Goal: Browse casually

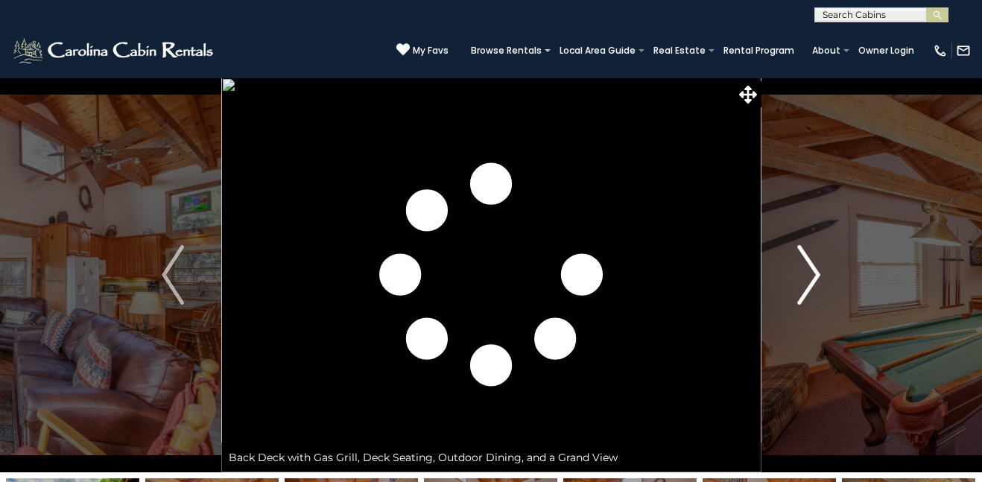
click at [796, 284] on button "Next" at bounding box center [808, 274] width 96 height 395
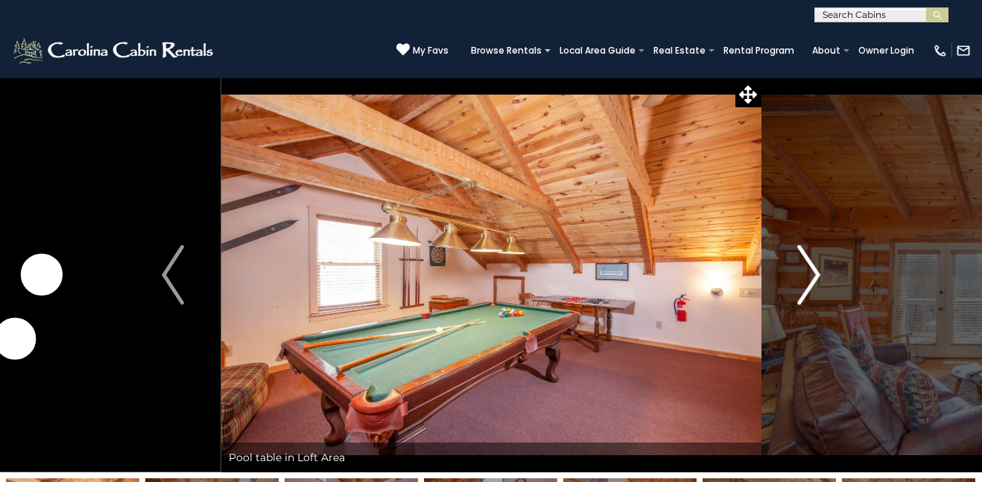
click at [805, 281] on img "Next" at bounding box center [809, 275] width 22 height 60
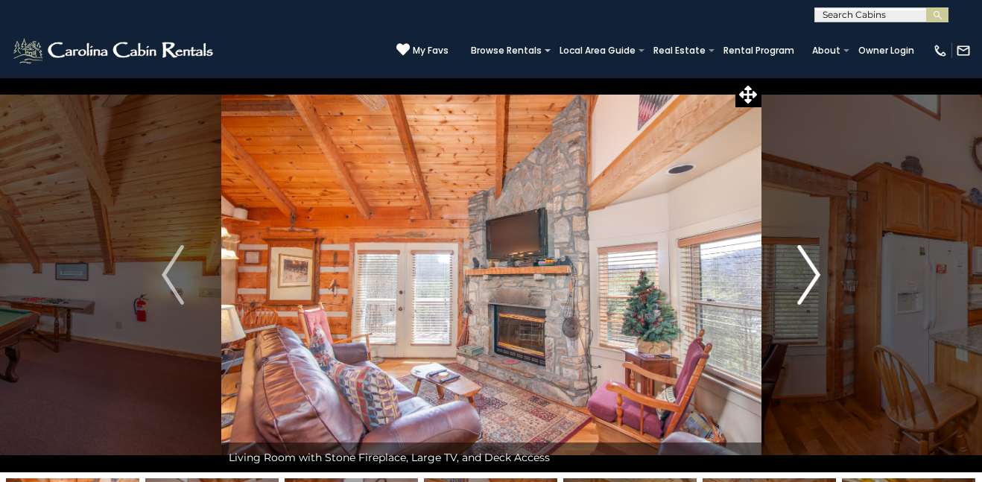
click at [803, 279] on img "Next" at bounding box center [809, 275] width 22 height 60
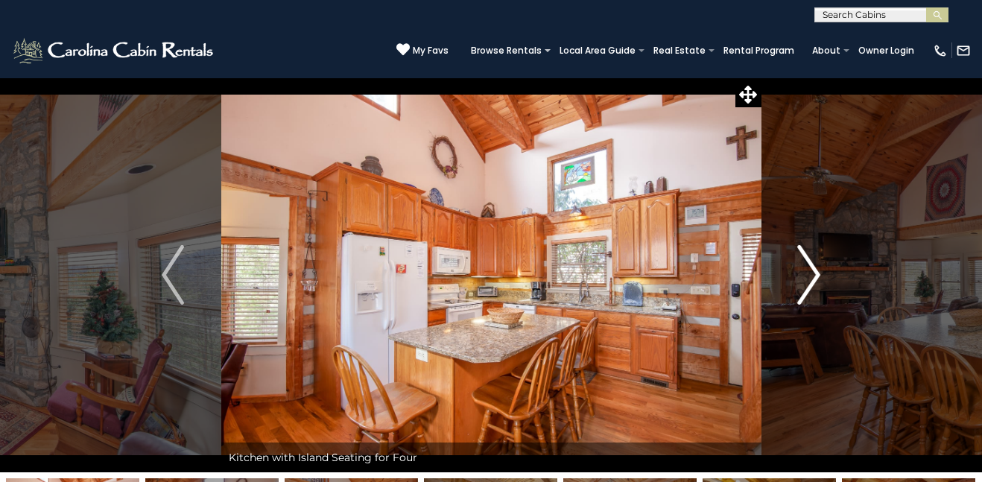
click at [803, 278] on img "Next" at bounding box center [809, 275] width 22 height 60
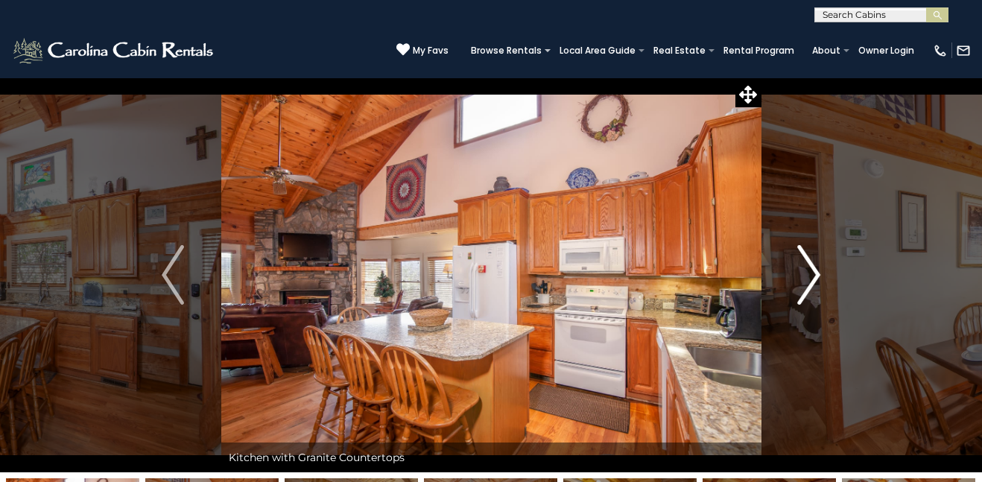
click at [803, 278] on img "Next" at bounding box center [809, 275] width 22 height 60
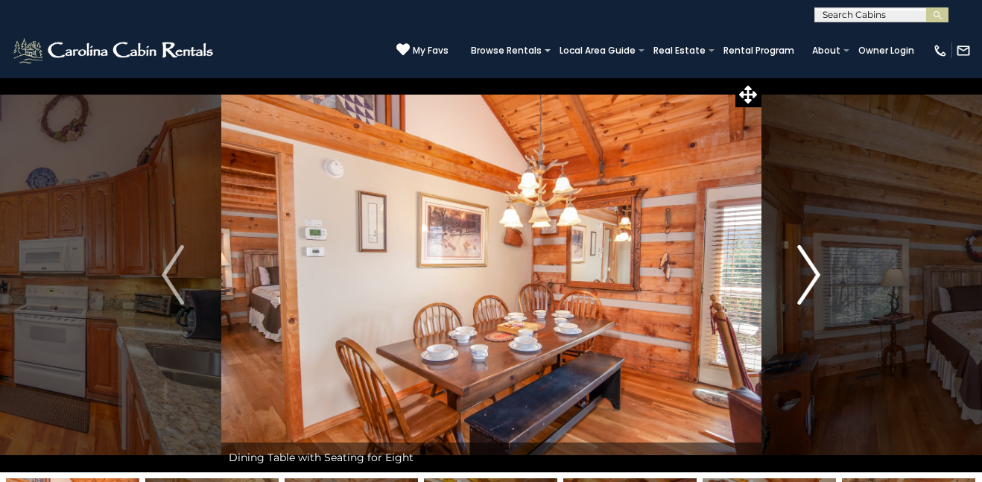
click at [803, 278] on img "Next" at bounding box center [809, 275] width 22 height 60
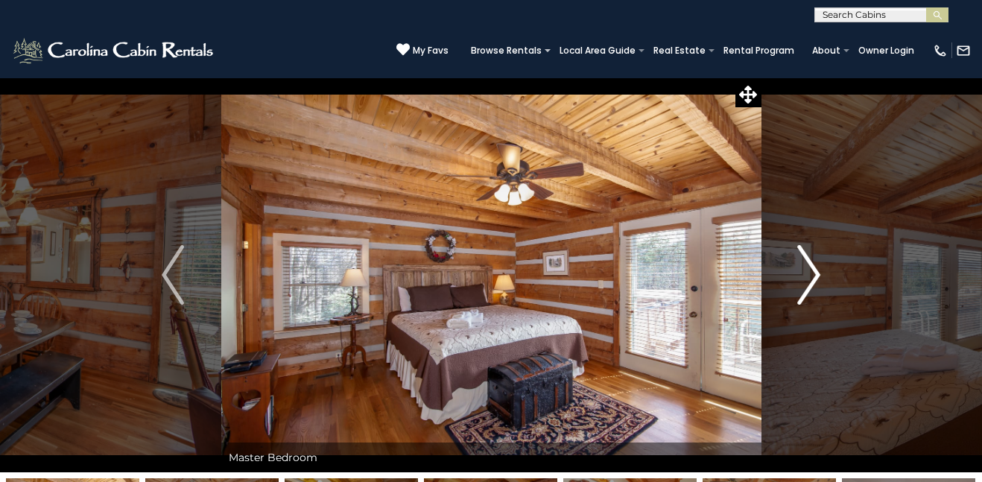
click at [803, 278] on img "Next" at bounding box center [809, 275] width 22 height 60
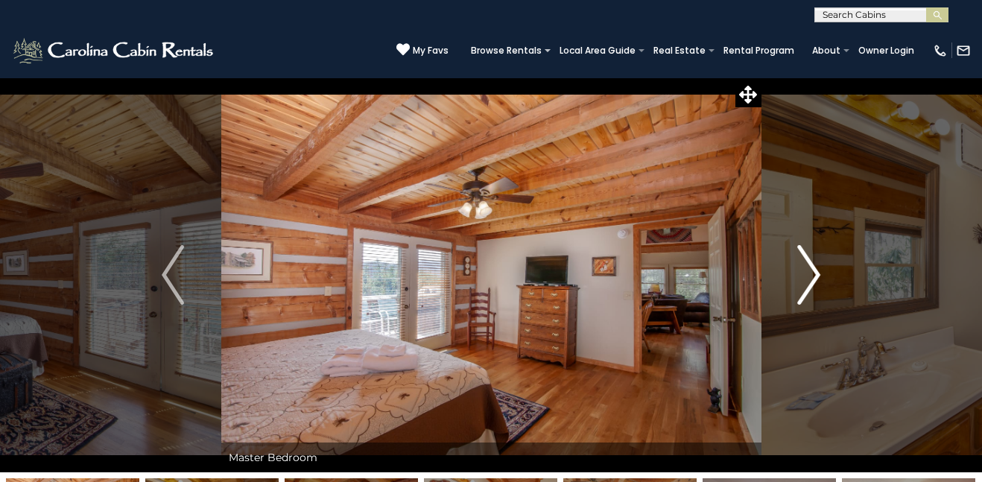
click at [803, 278] on img "Next" at bounding box center [809, 275] width 22 height 60
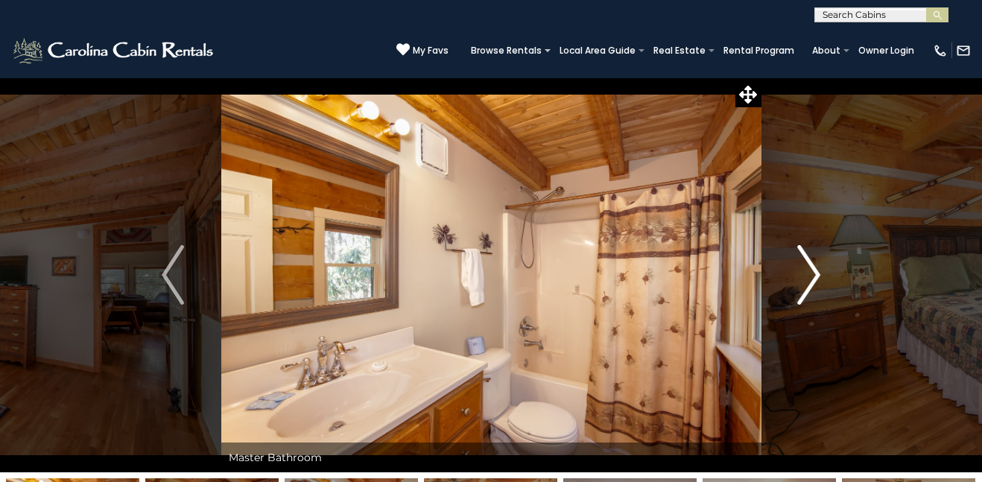
click at [803, 278] on img "Next" at bounding box center [809, 275] width 22 height 60
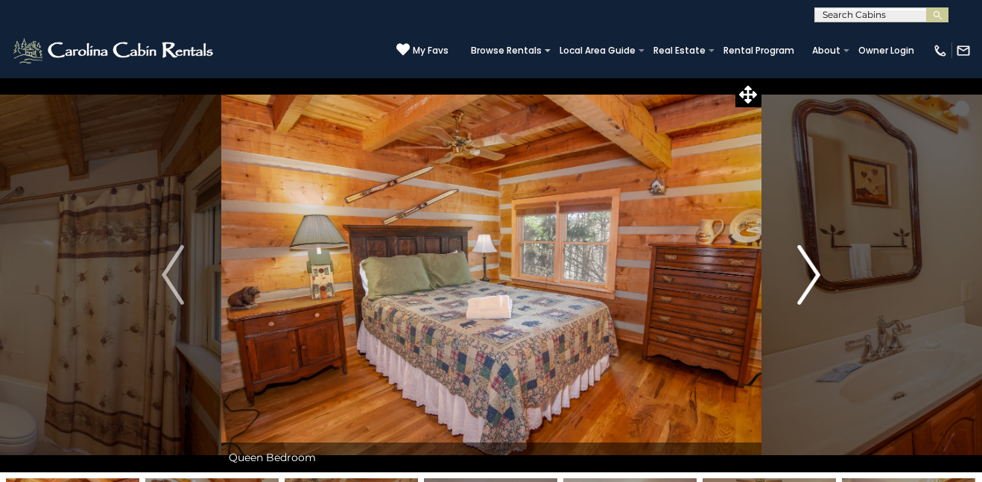
click at [802, 278] on img "Next" at bounding box center [809, 275] width 22 height 60
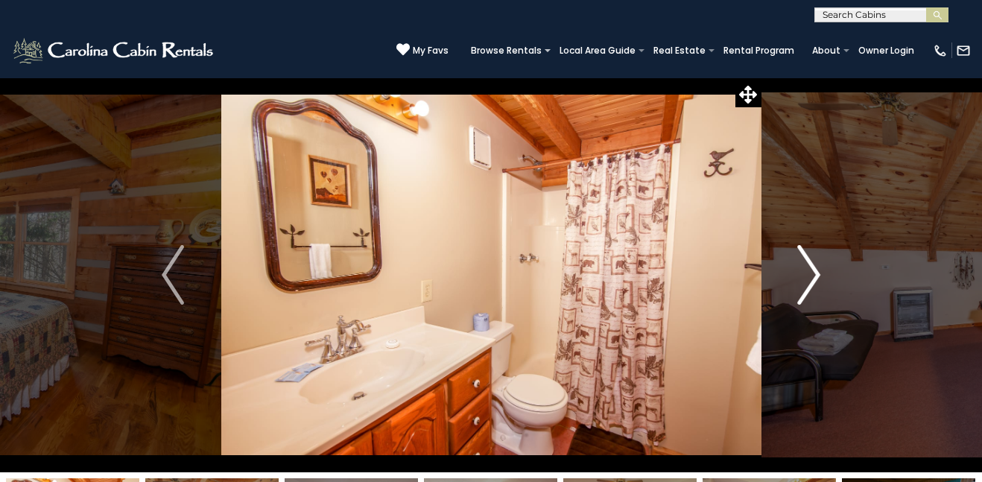
click at [802, 278] on img "Next" at bounding box center [809, 275] width 22 height 60
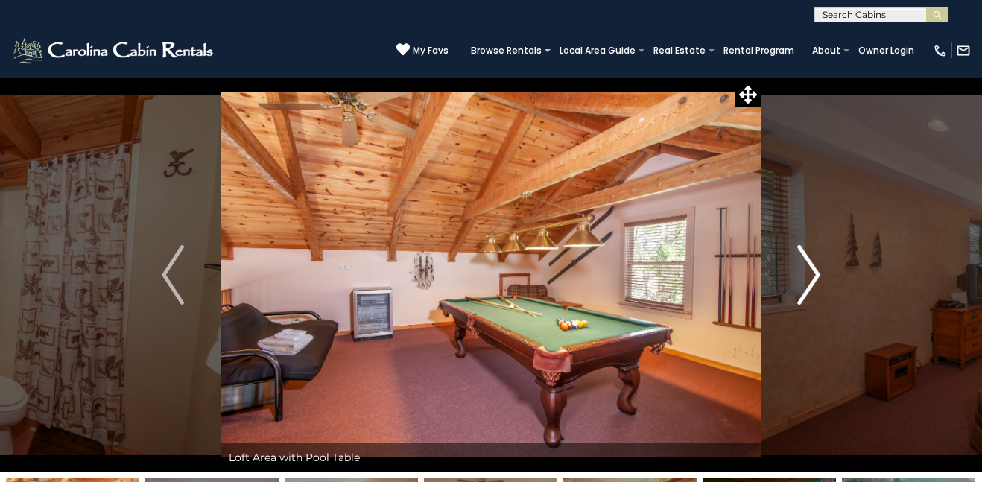
click at [802, 278] on img "Next" at bounding box center [809, 275] width 22 height 60
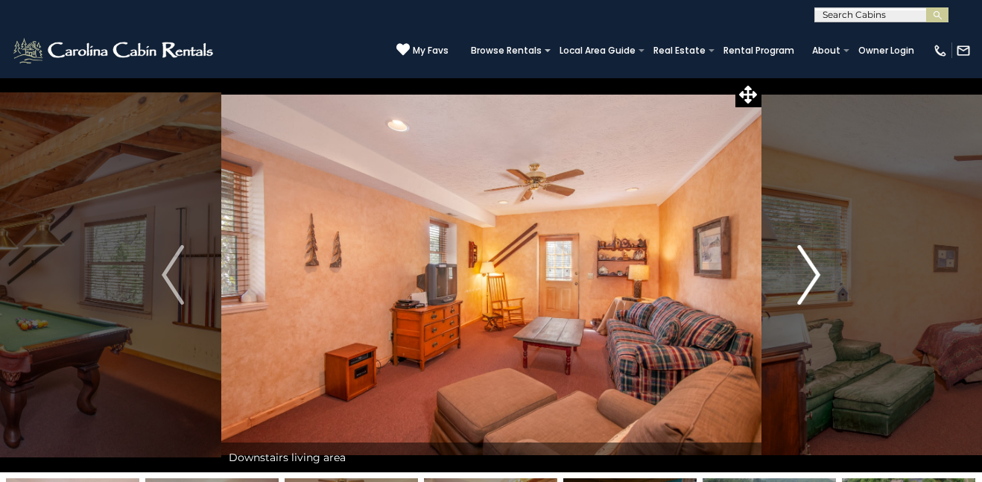
click at [802, 278] on img "Next" at bounding box center [809, 275] width 22 height 60
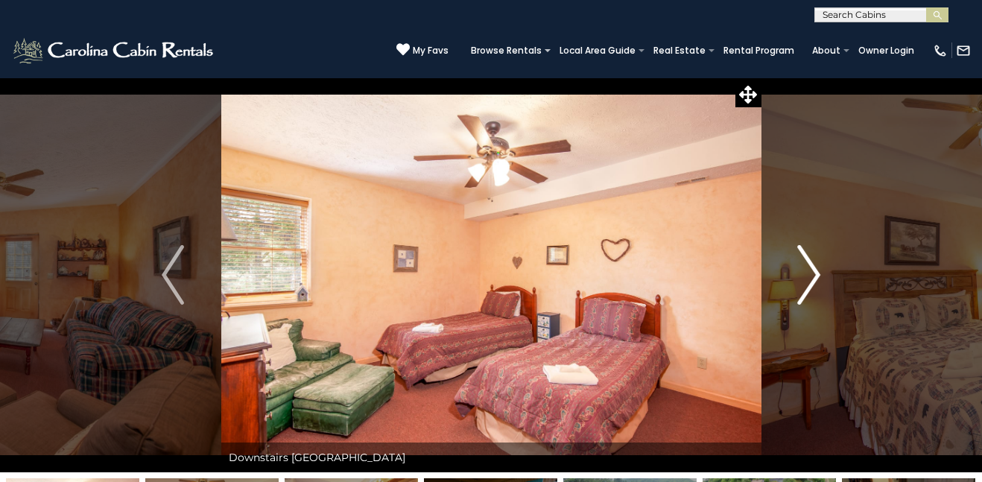
click at [802, 278] on img "Next" at bounding box center [809, 275] width 22 height 60
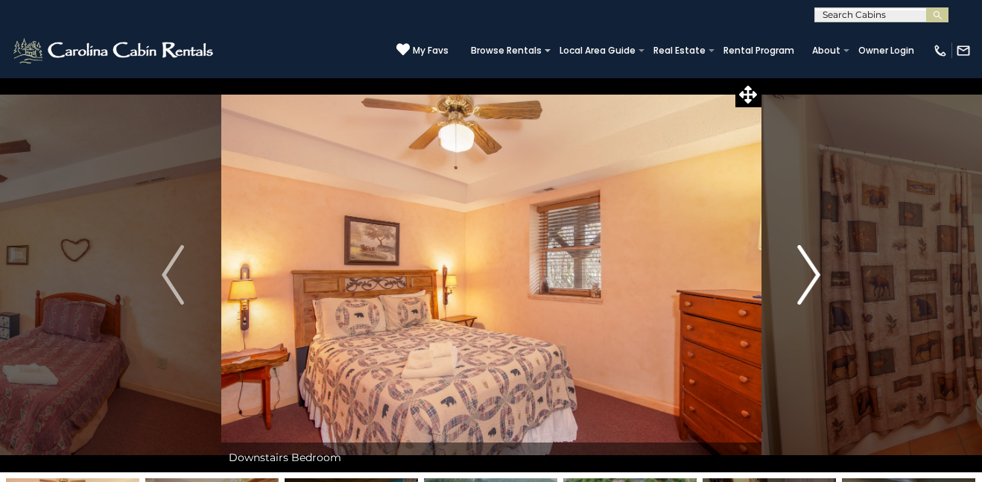
click at [802, 278] on img "Next" at bounding box center [809, 275] width 22 height 60
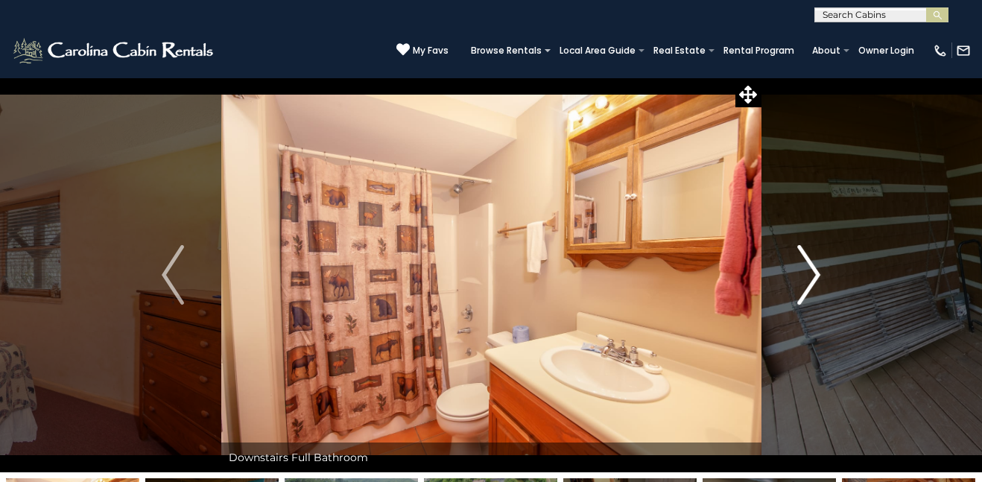
click at [801, 277] on img "Next" at bounding box center [809, 275] width 22 height 60
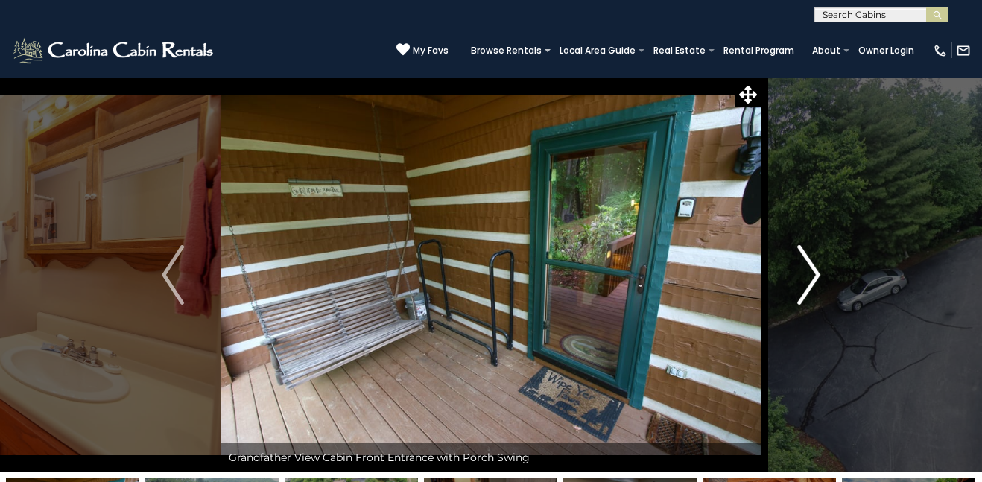
click at [801, 277] on img "Next" at bounding box center [809, 275] width 22 height 60
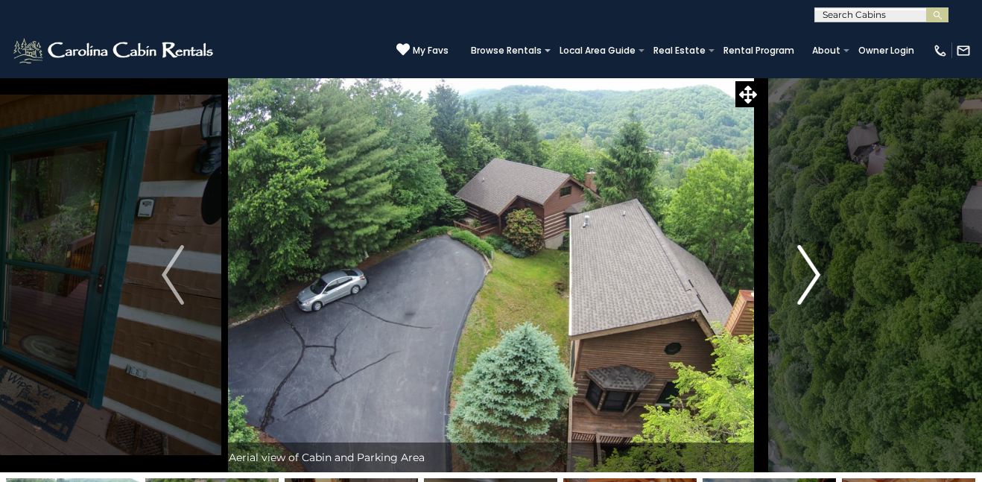
click at [801, 276] on img "Next" at bounding box center [809, 275] width 22 height 60
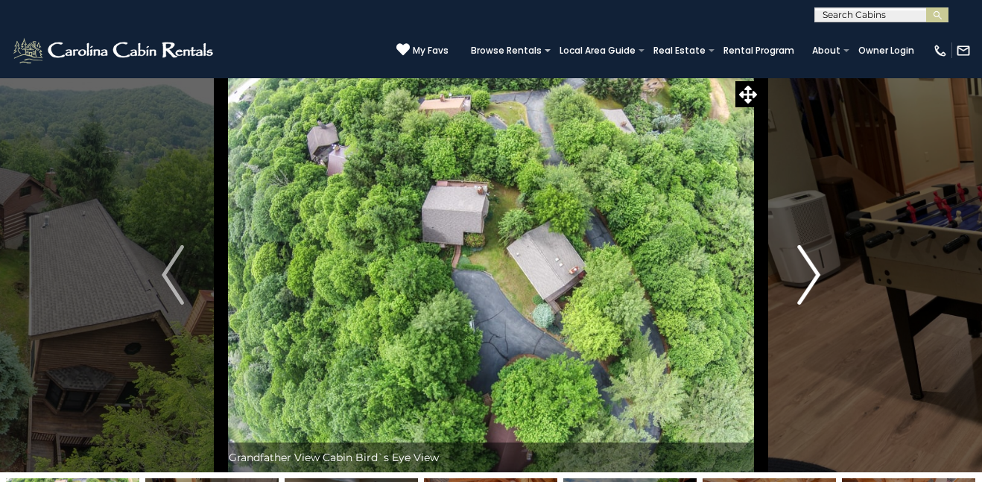
click at [801, 276] on img "Next" at bounding box center [809, 275] width 22 height 60
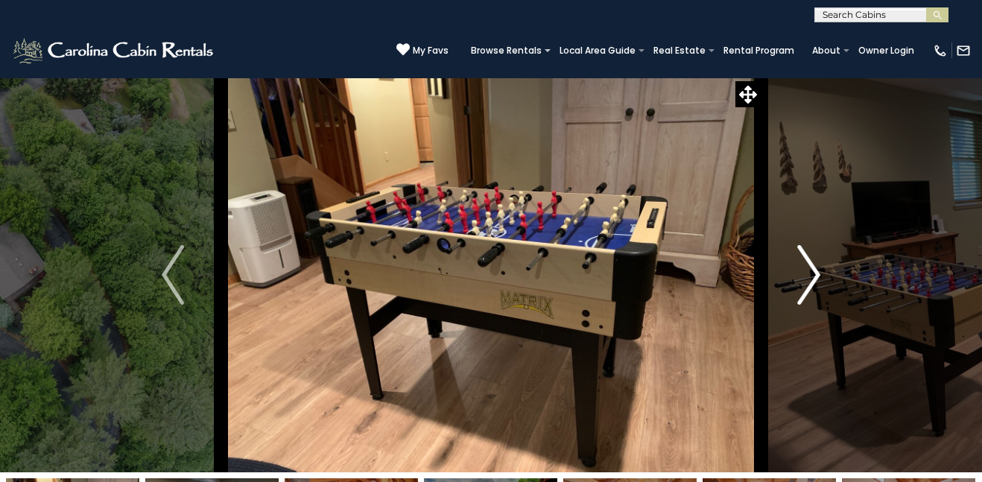
click at [801, 276] on img "Next" at bounding box center [809, 275] width 22 height 60
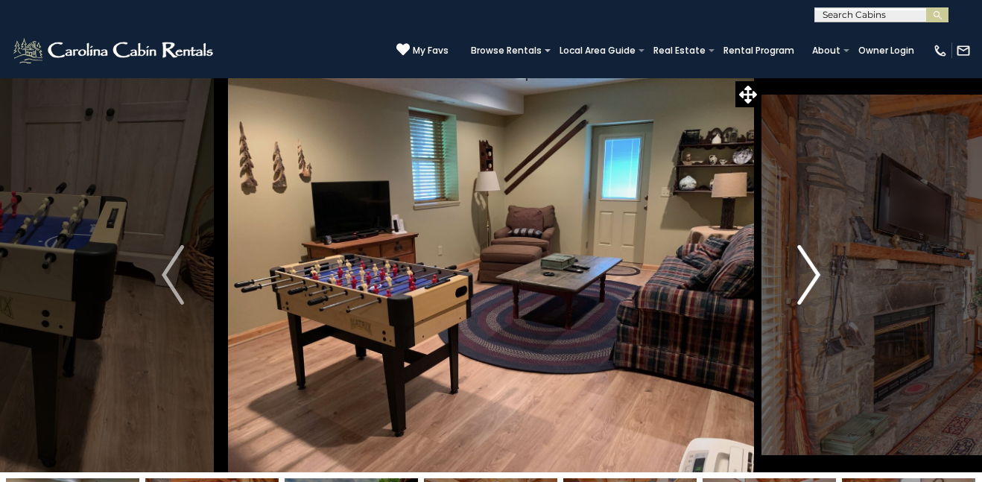
click at [801, 276] on img "Next" at bounding box center [809, 275] width 22 height 60
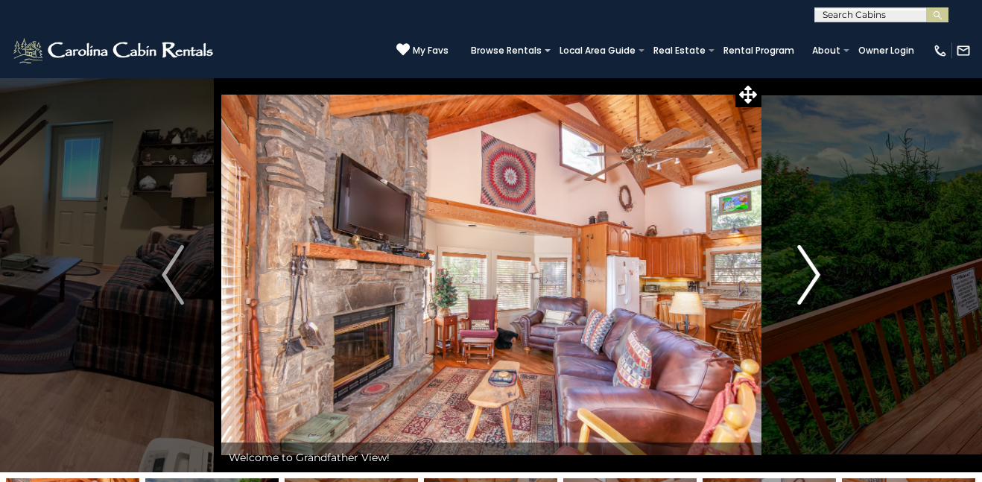
click at [801, 276] on img "Next" at bounding box center [809, 275] width 22 height 60
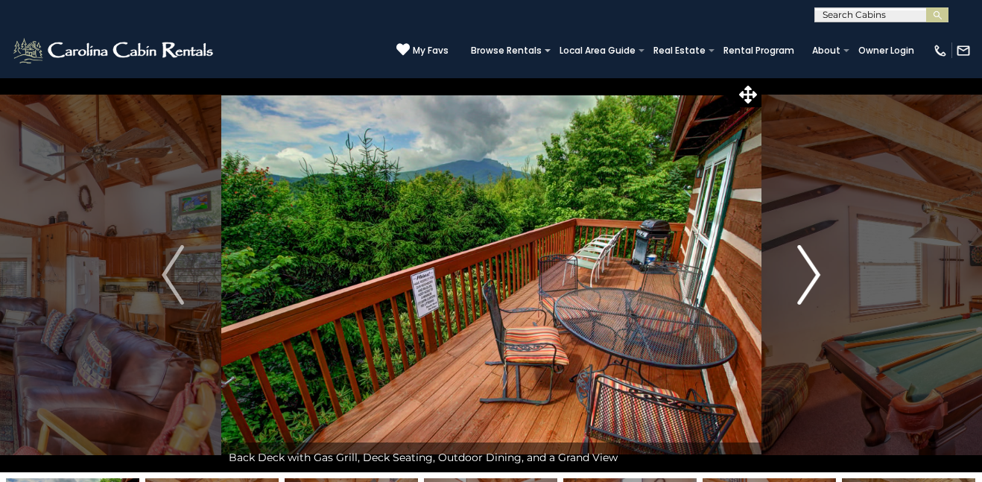
click at [815, 273] on img "Next" at bounding box center [809, 275] width 22 height 60
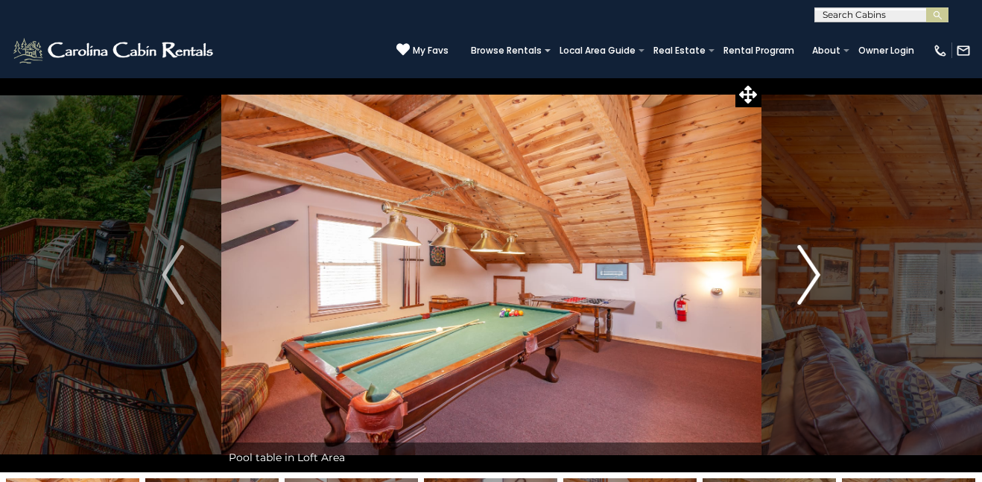
click at [815, 273] on img "Next" at bounding box center [809, 275] width 22 height 60
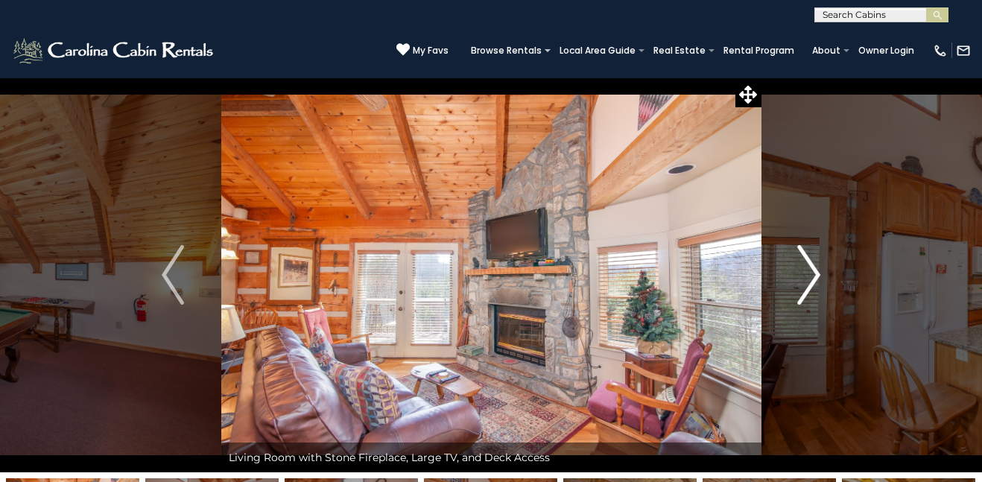
click at [815, 273] on img "Next" at bounding box center [809, 275] width 22 height 60
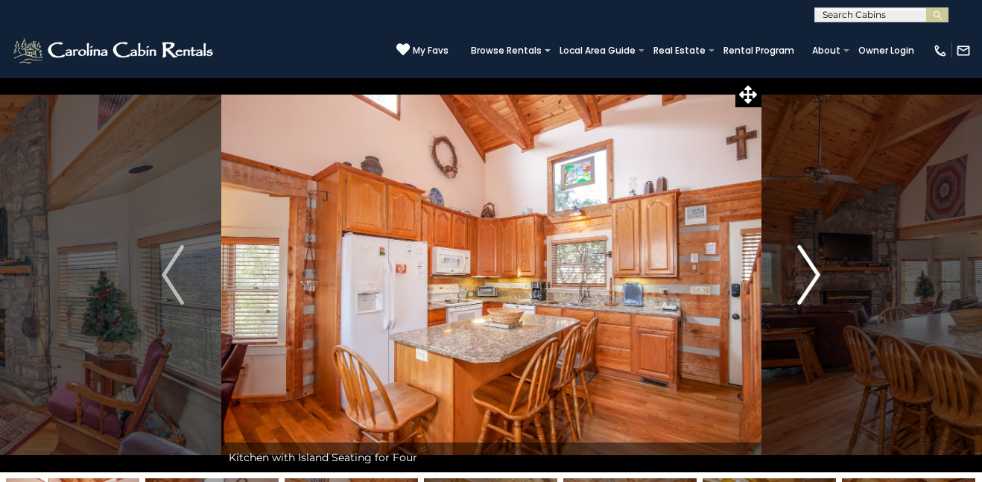
click at [814, 274] on img "Next" at bounding box center [809, 275] width 22 height 60
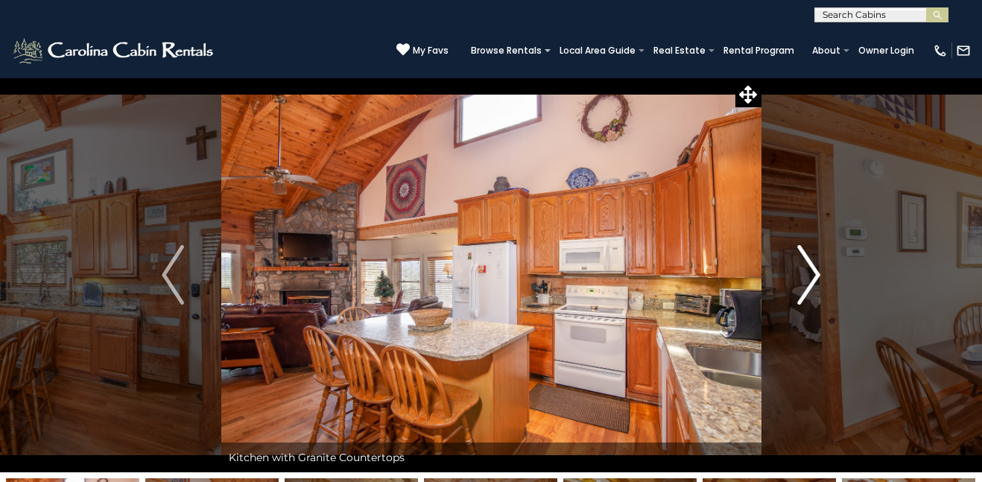
click at [814, 274] on img "Next" at bounding box center [809, 275] width 22 height 60
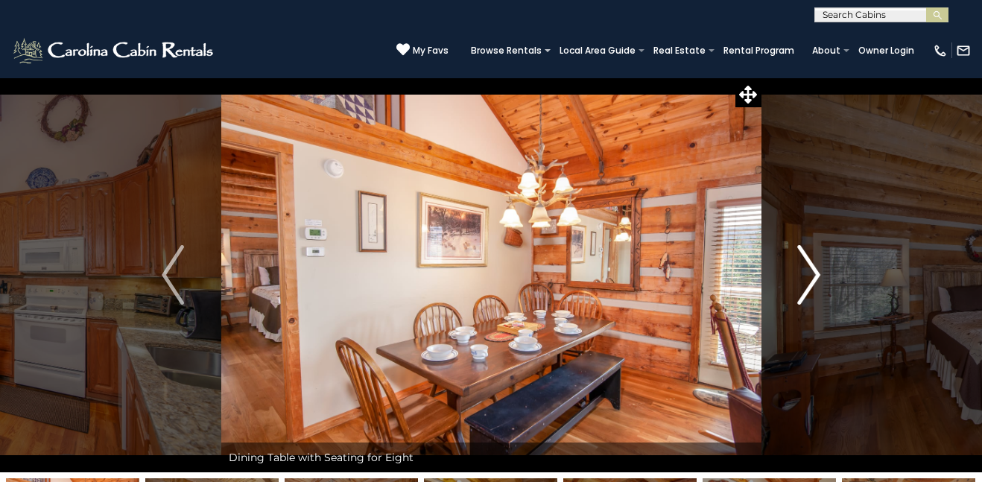
click at [809, 282] on img "Next" at bounding box center [809, 275] width 22 height 60
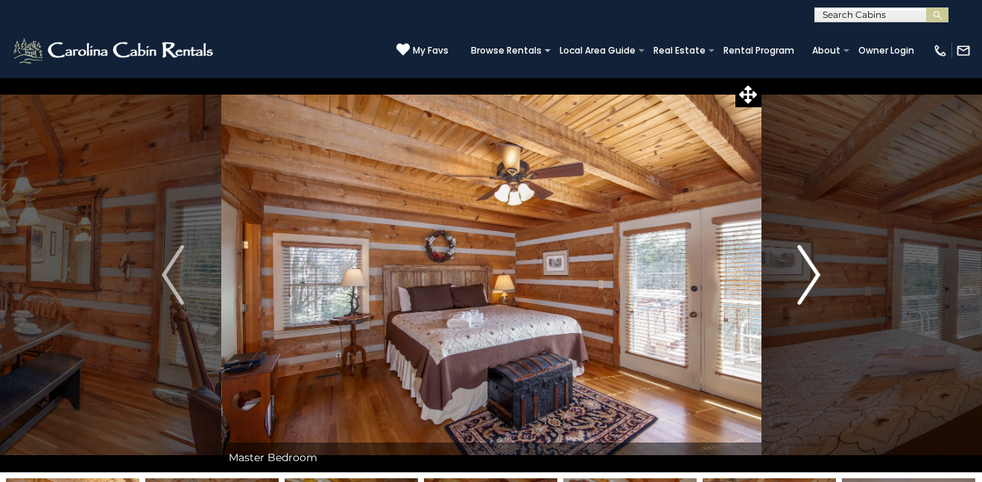
click at [809, 282] on img "Next" at bounding box center [809, 275] width 22 height 60
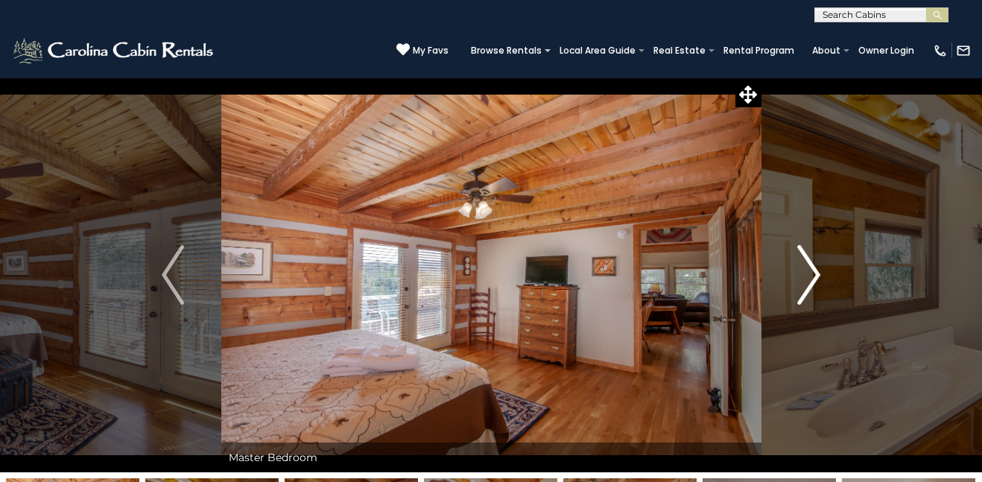
click at [807, 281] on img "Next" at bounding box center [809, 275] width 22 height 60
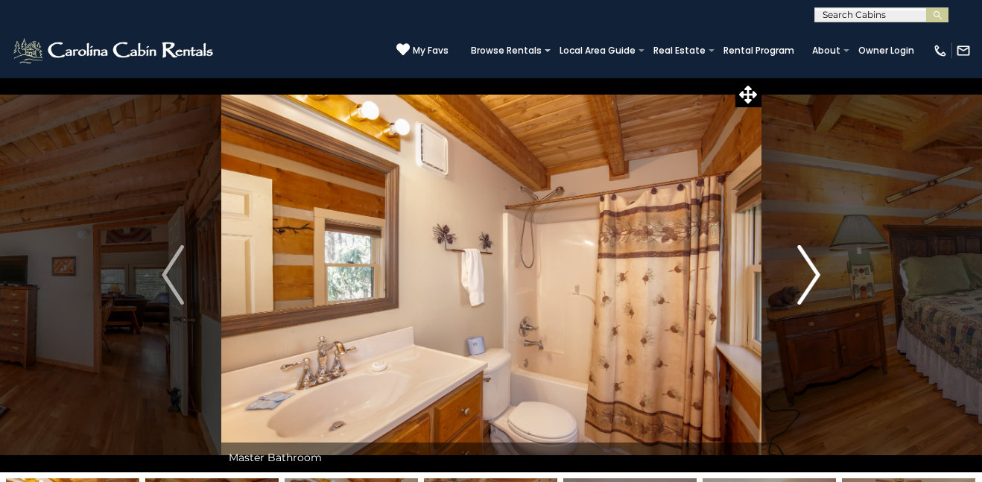
click at [802, 285] on img "Next" at bounding box center [809, 275] width 22 height 60
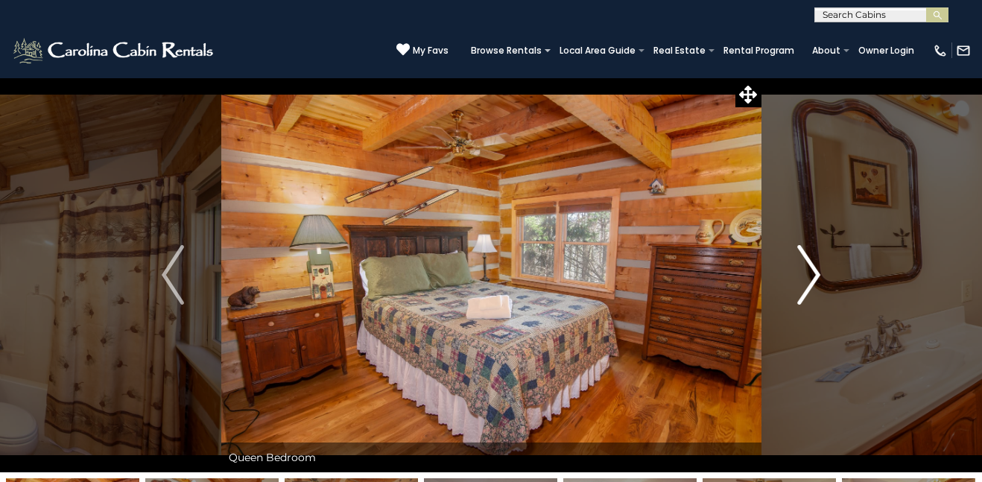
click at [805, 284] on img "Next" at bounding box center [809, 275] width 22 height 60
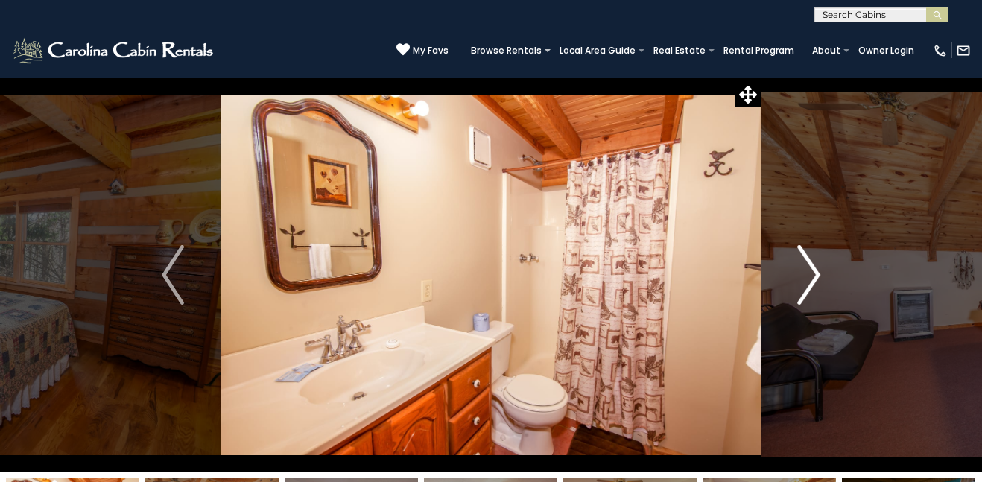
click at [805, 283] on img "Next" at bounding box center [809, 275] width 22 height 60
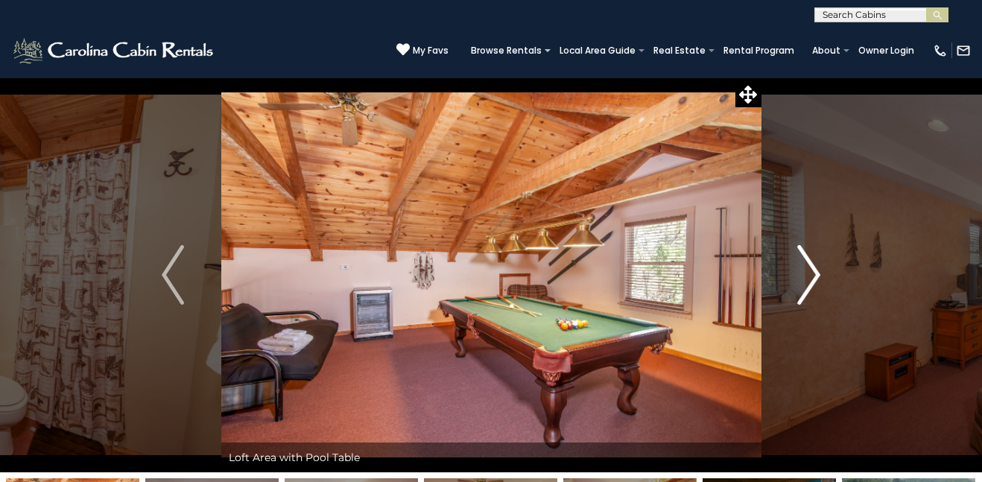
click at [806, 275] on img "Next" at bounding box center [809, 275] width 22 height 60
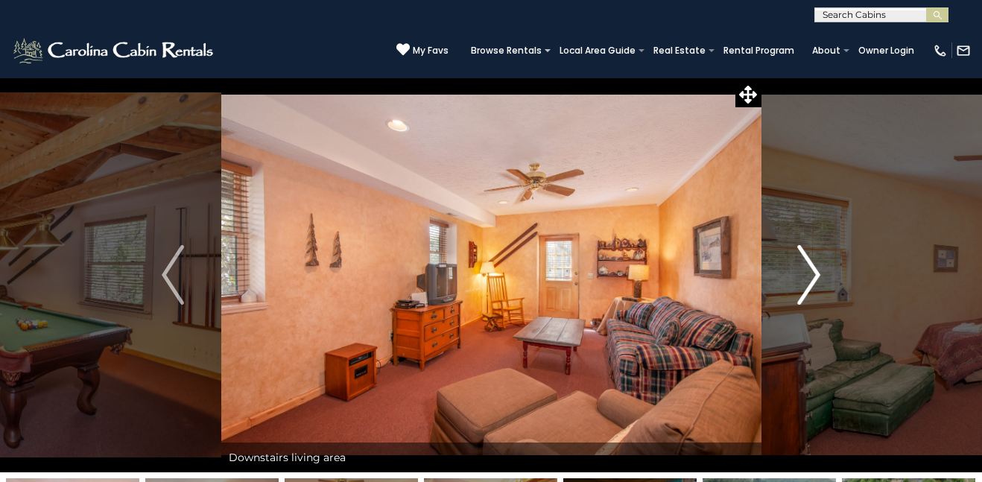
click at [815, 279] on img "Next" at bounding box center [809, 275] width 22 height 60
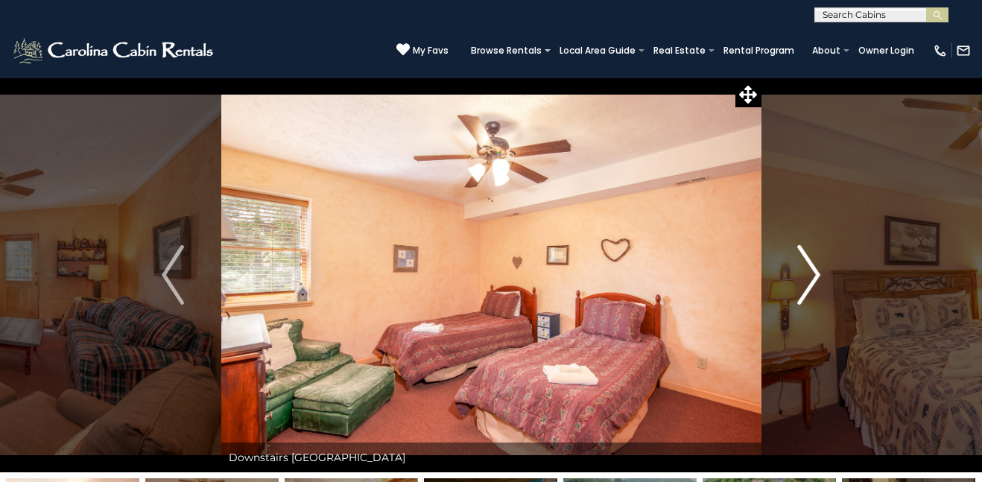
click at [815, 279] on img "Next" at bounding box center [809, 275] width 22 height 60
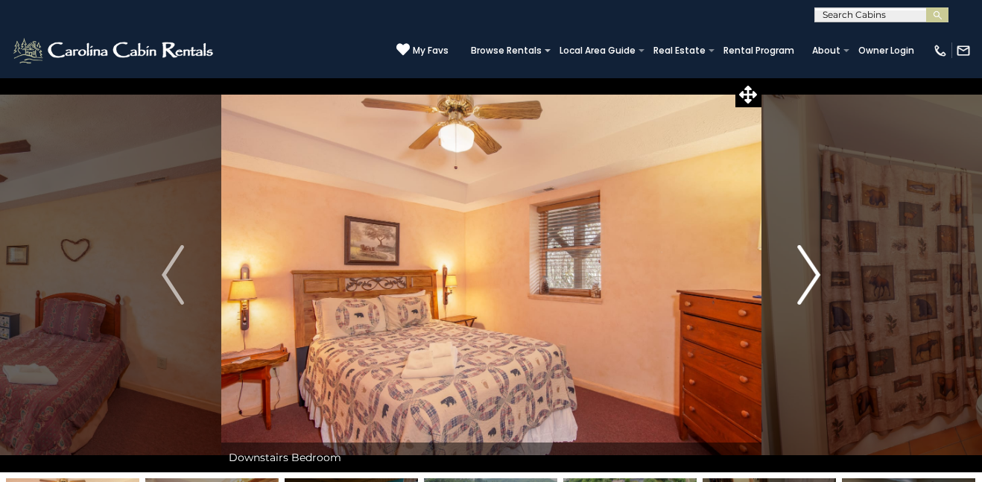
click at [815, 279] on img "Next" at bounding box center [809, 275] width 22 height 60
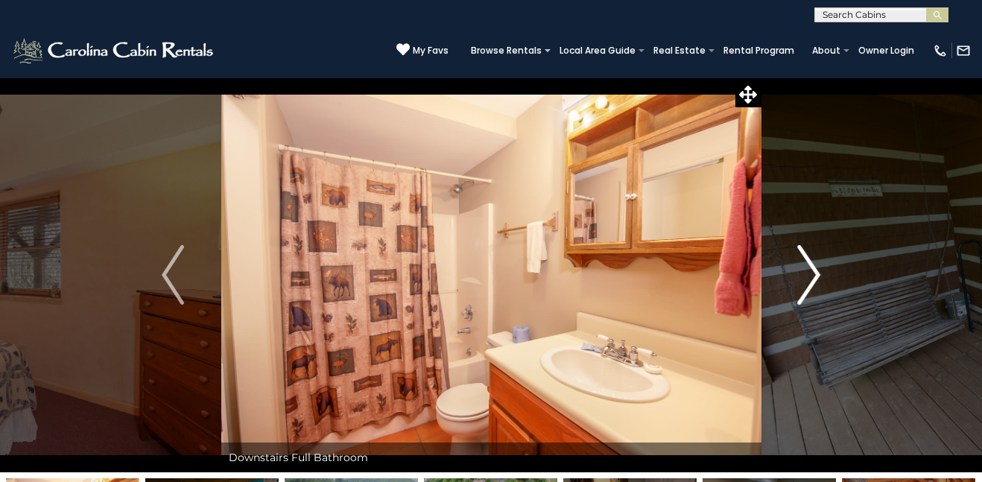
click at [815, 279] on img "Next" at bounding box center [809, 275] width 22 height 60
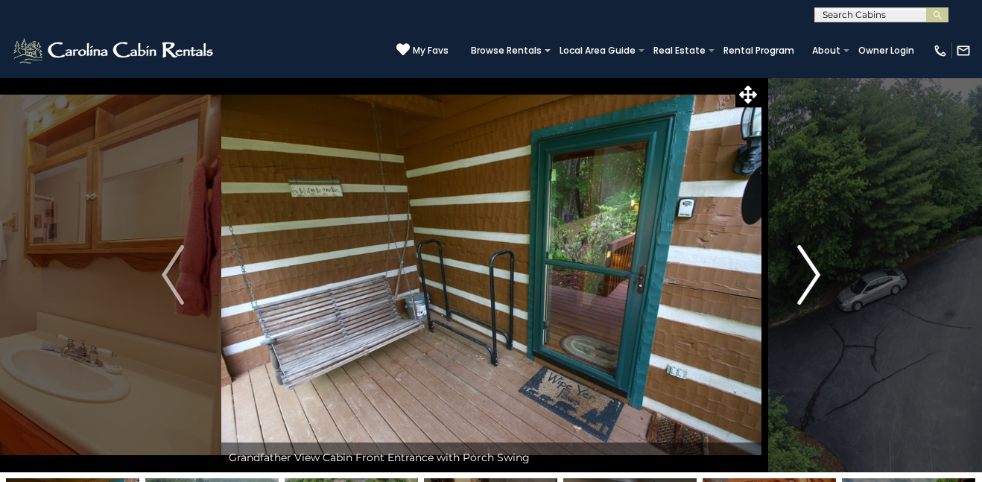
click at [815, 279] on img "Next" at bounding box center [809, 275] width 22 height 60
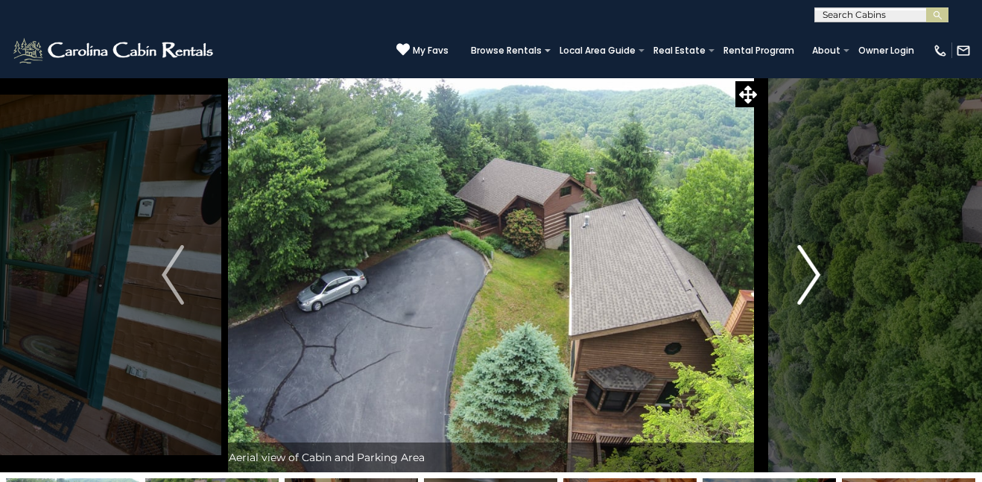
click at [815, 279] on img "Next" at bounding box center [809, 275] width 22 height 60
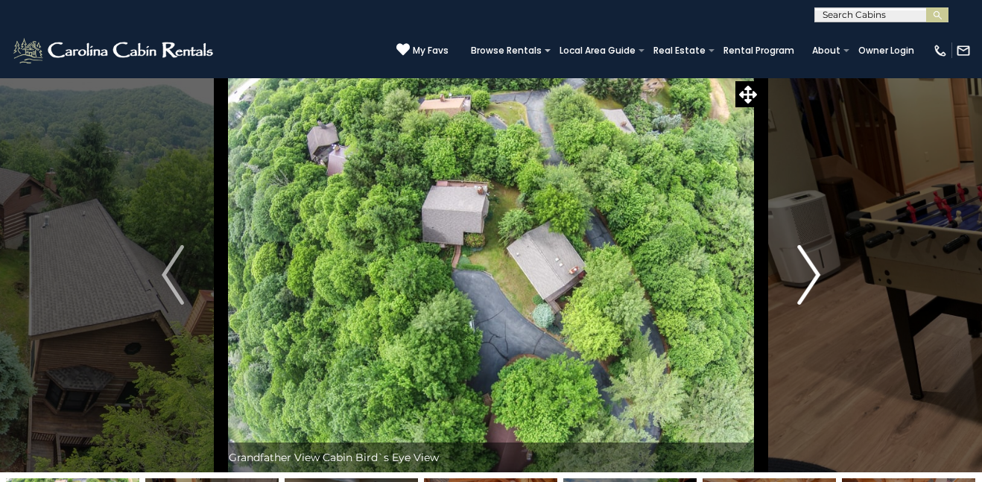
click at [815, 279] on img "Next" at bounding box center [809, 275] width 22 height 60
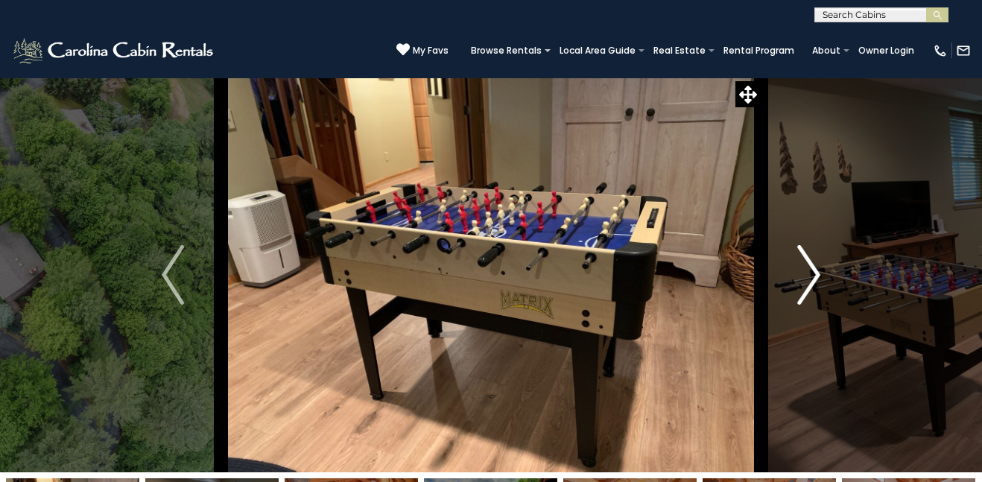
click at [815, 279] on img "Next" at bounding box center [809, 275] width 22 height 60
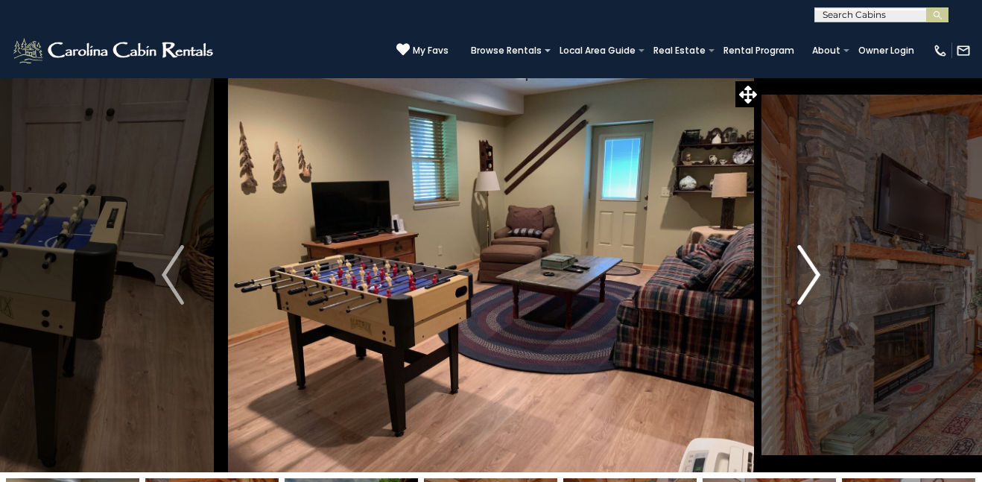
click at [815, 279] on img "Next" at bounding box center [809, 275] width 22 height 60
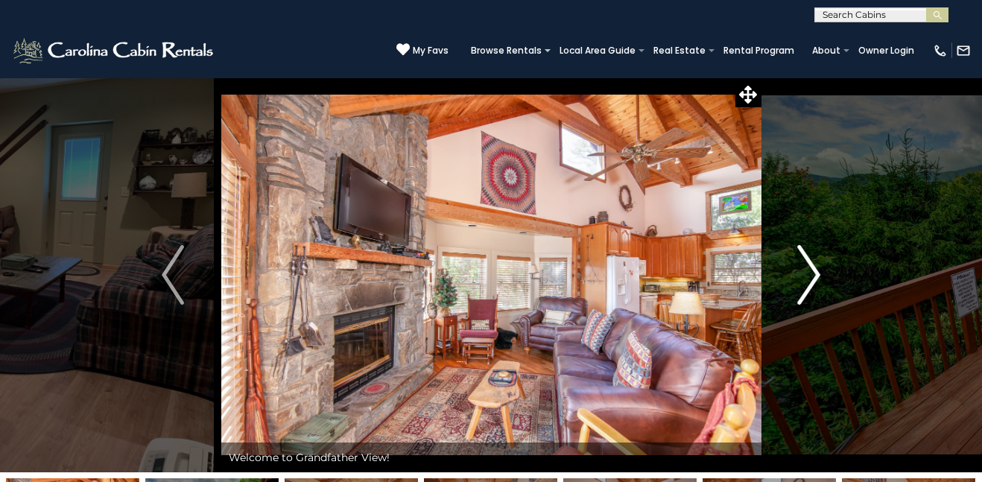
click at [815, 279] on img "Next" at bounding box center [809, 275] width 22 height 60
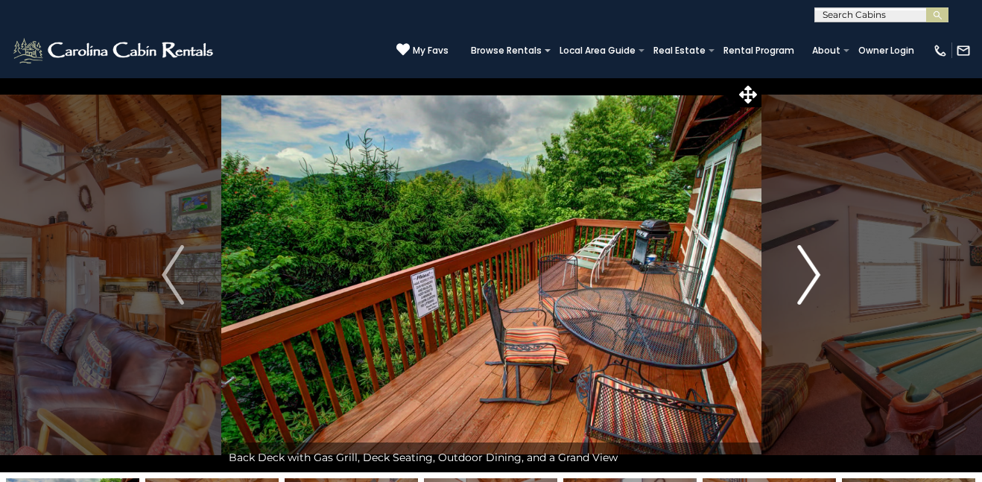
click at [815, 279] on img "Next" at bounding box center [809, 275] width 22 height 60
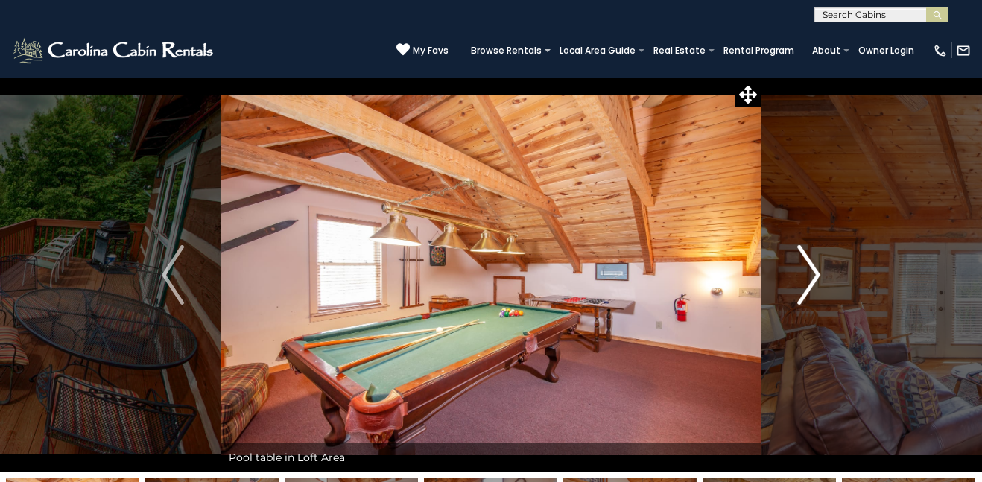
click at [815, 279] on img "Next" at bounding box center [809, 275] width 22 height 60
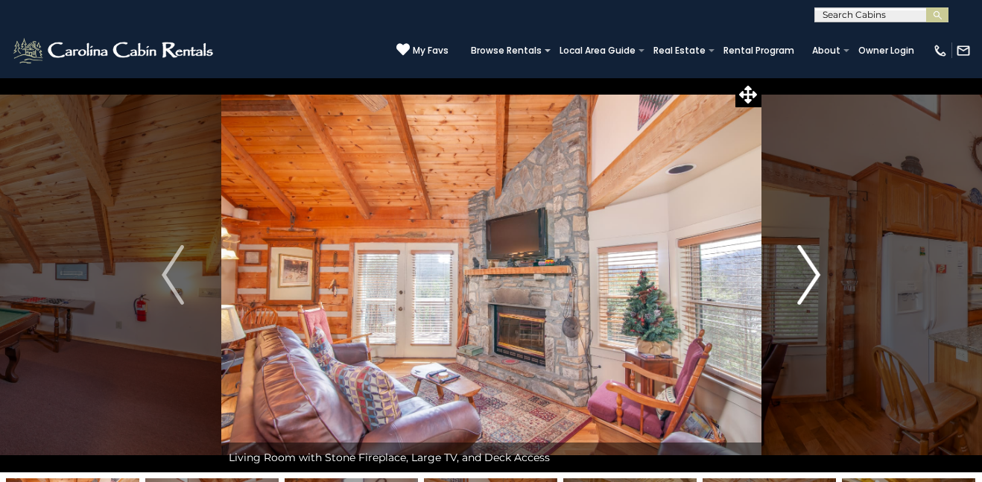
click at [809, 280] on img "Next" at bounding box center [809, 275] width 22 height 60
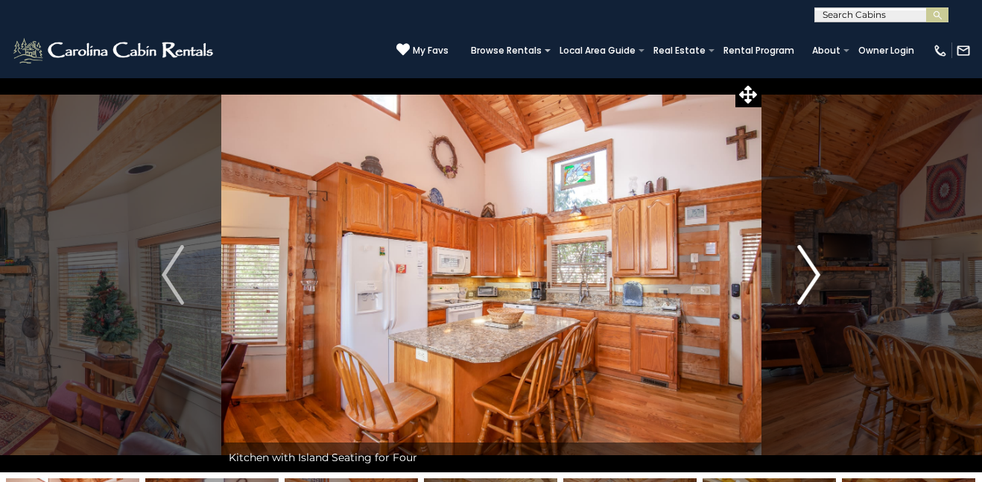
click at [809, 280] on img "Next" at bounding box center [809, 275] width 22 height 60
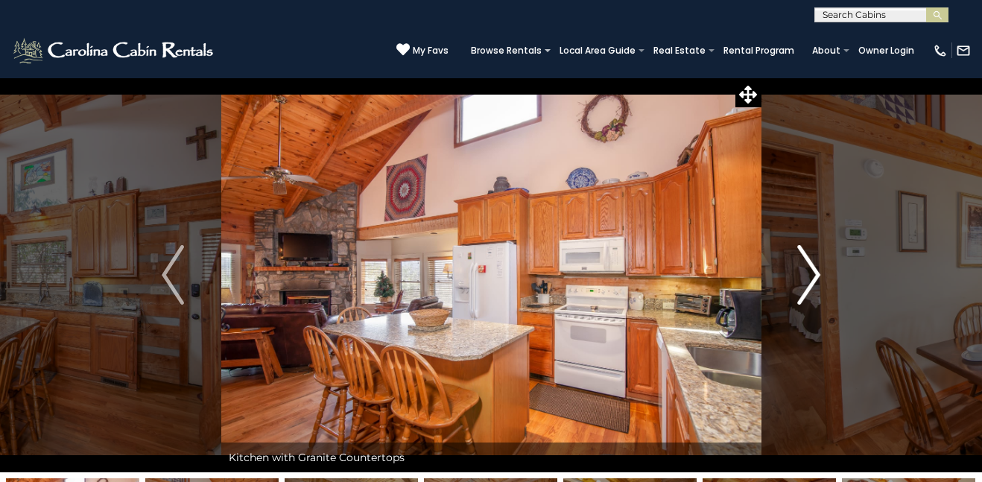
click at [809, 280] on img "Next" at bounding box center [809, 275] width 22 height 60
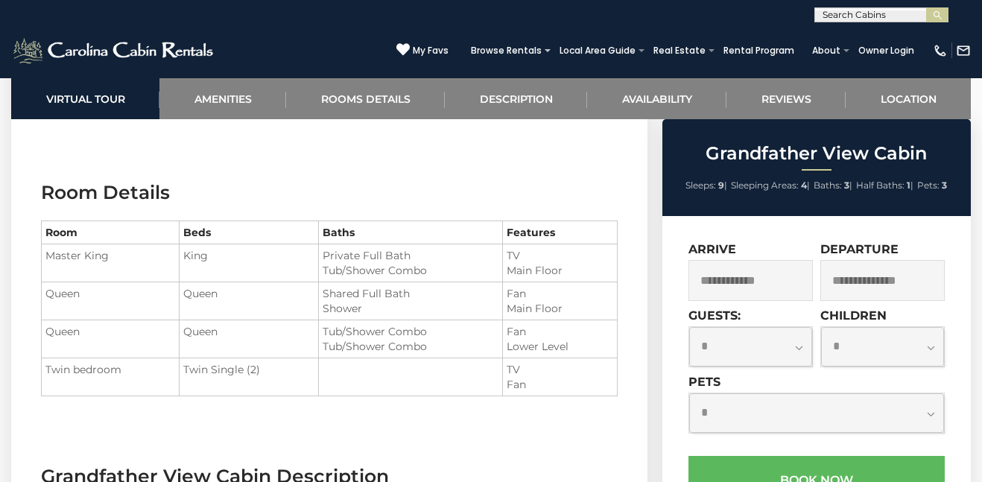
scroll to position [1646, 0]
